Goal: Task Accomplishment & Management: Manage account settings

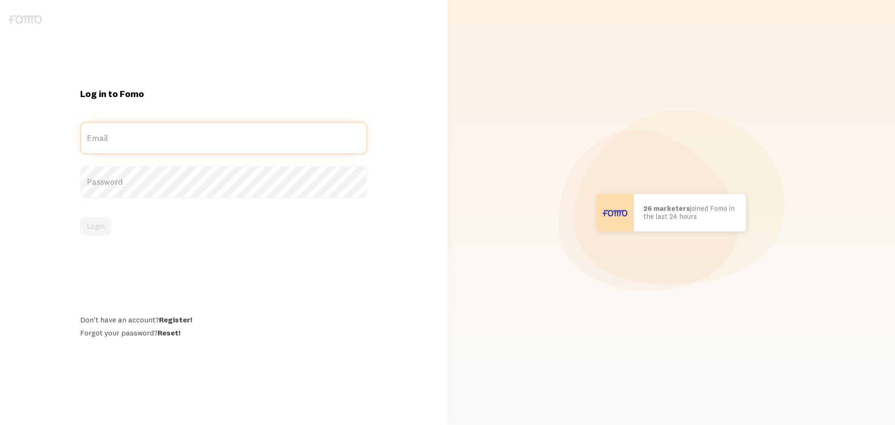
type input "[EMAIL_ADDRESS][DOMAIN_NAME]"
click at [154, 180] on label "Password" at bounding box center [223, 182] width 287 height 33
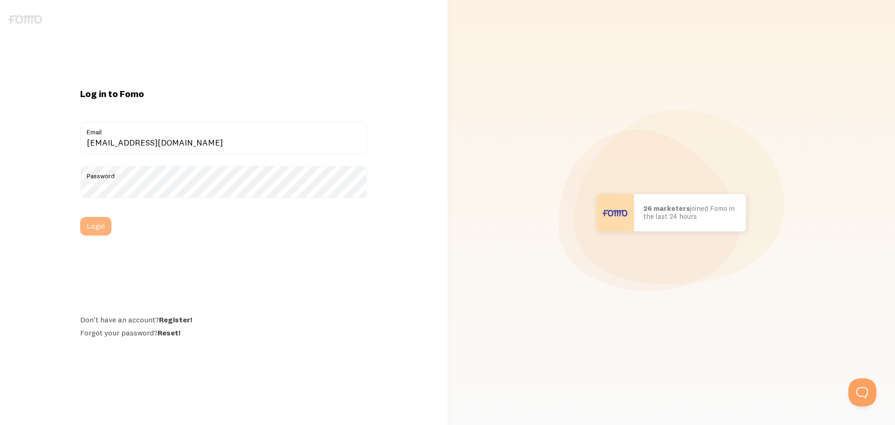
click at [105, 225] on button "Login" at bounding box center [95, 226] width 31 height 19
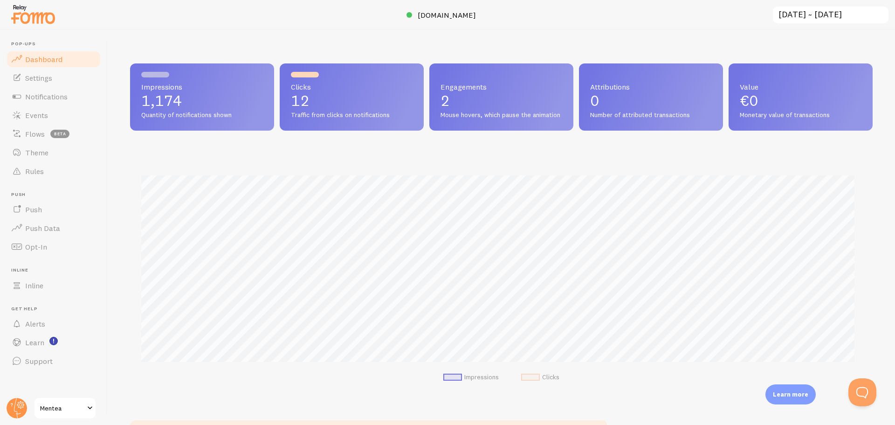
click at [69, 62] on link "Dashboard" at bounding box center [54, 59] width 96 height 19
